Goal: Task Accomplishment & Management: Complete application form

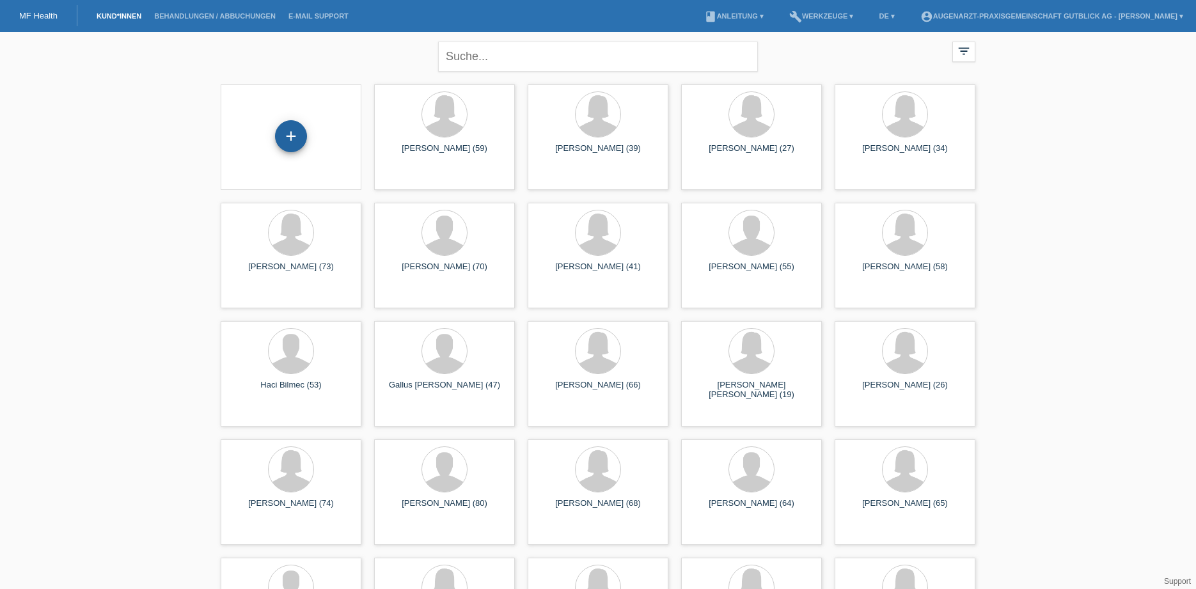
click at [289, 134] on div "+" at bounding box center [291, 136] width 32 height 32
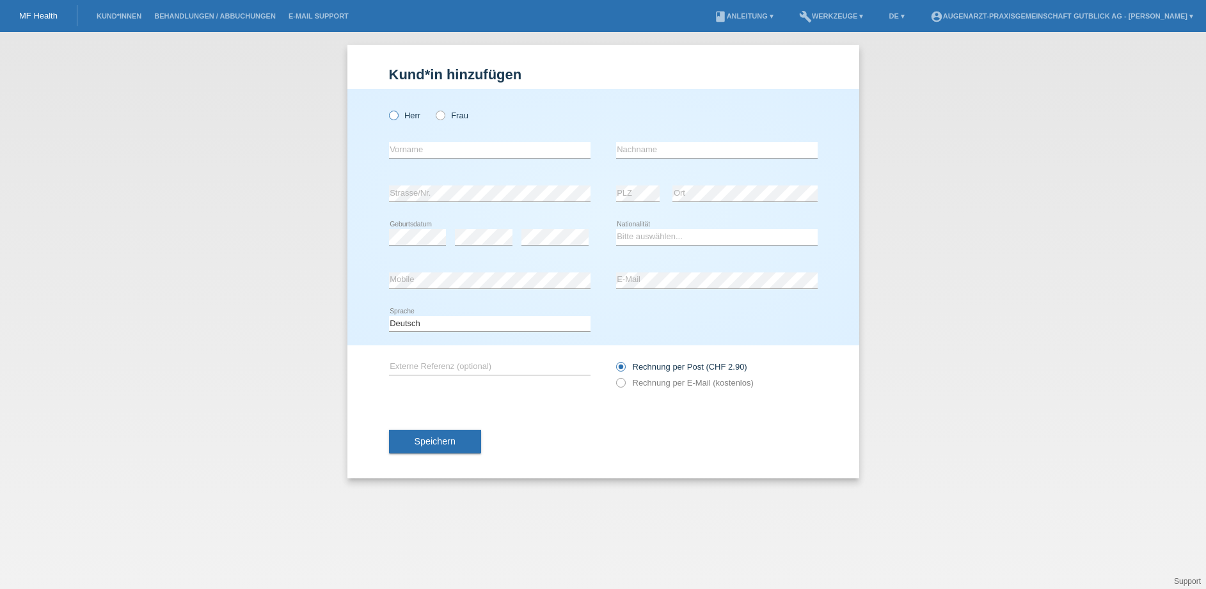
click at [386, 109] on icon at bounding box center [386, 109] width 0 height 0
click at [395, 111] on input "Herr" at bounding box center [393, 115] width 8 height 8
radio input "true"
click at [425, 153] on input "text" at bounding box center [489, 150] width 201 height 16
type input "Selajdin"
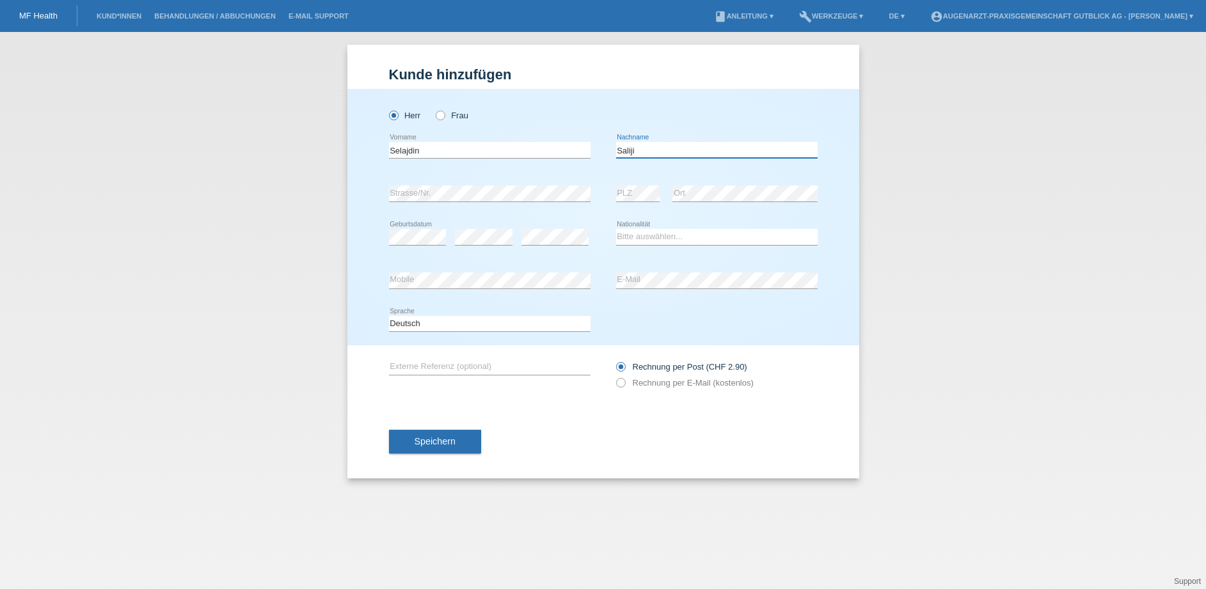
type input "Saliji"
